Goal: Information Seeking & Learning: Check status

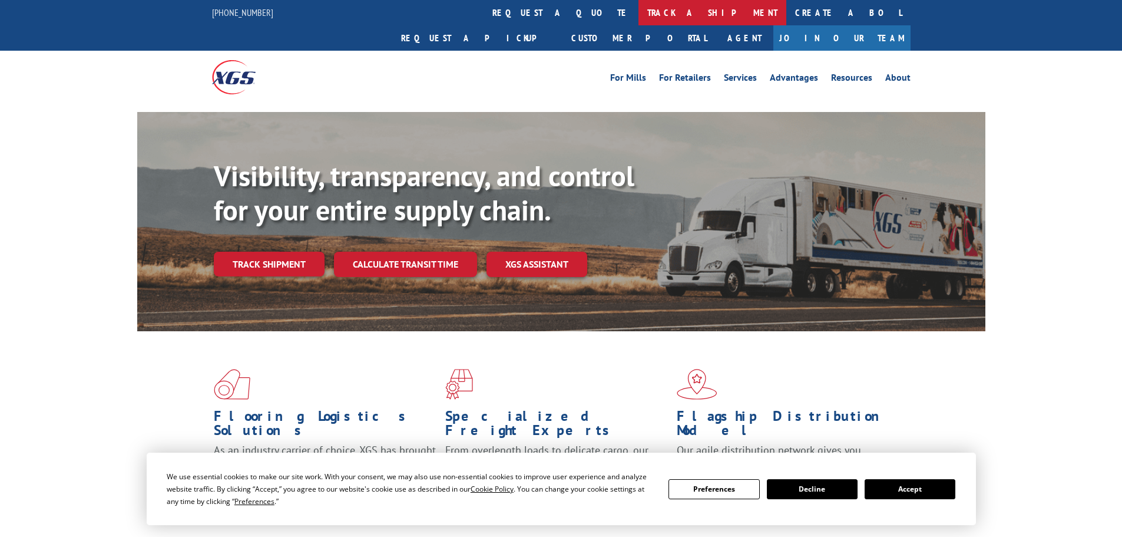
click at [639, 8] on link "track a shipment" at bounding box center [713, 12] width 148 height 25
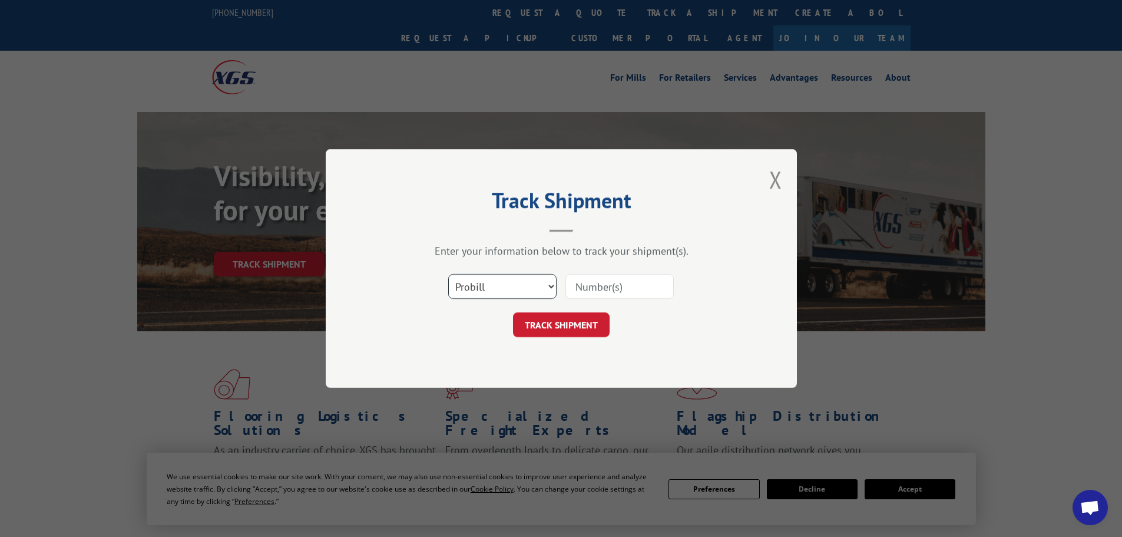
click at [496, 286] on select "Select category... Probill BOL PO" at bounding box center [502, 286] width 108 height 25
select select "po"
click at [448, 274] on select "Select category... Probill BOL PO" at bounding box center [502, 286] width 108 height 25
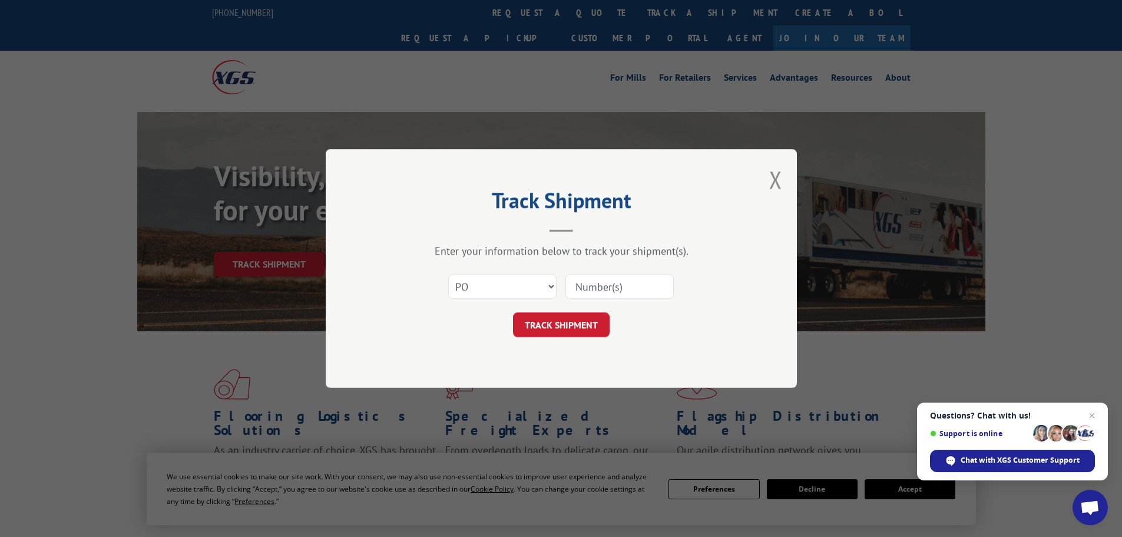
click at [598, 285] on input at bounding box center [620, 286] width 108 height 25
type input "38500065"
click button "TRACK SHIPMENT" at bounding box center [561, 324] width 97 height 25
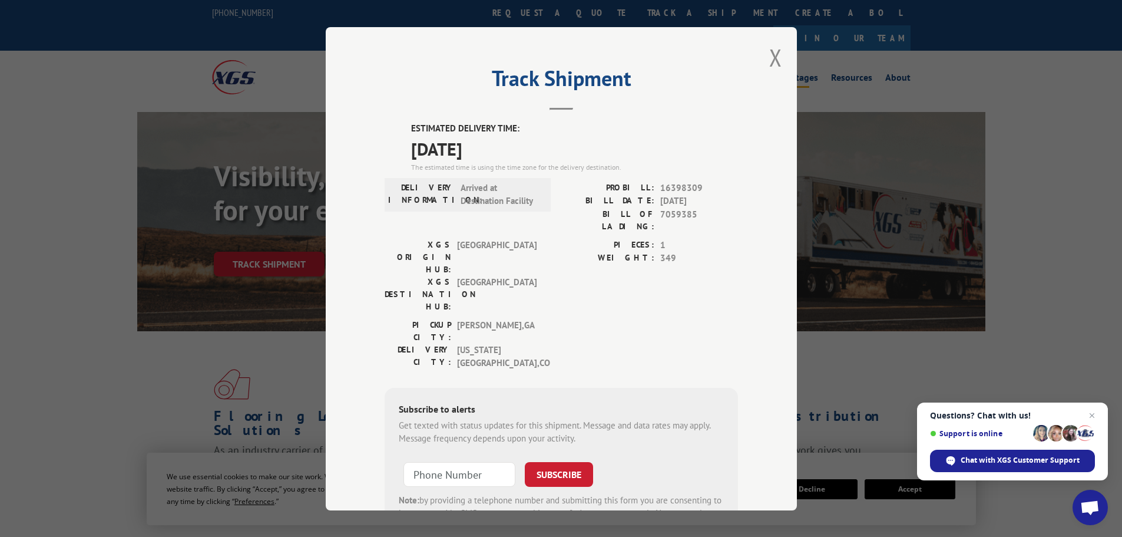
click at [770, 56] on button "Close modal" at bounding box center [776, 57] width 13 height 31
